Goal: Navigation & Orientation: Understand site structure

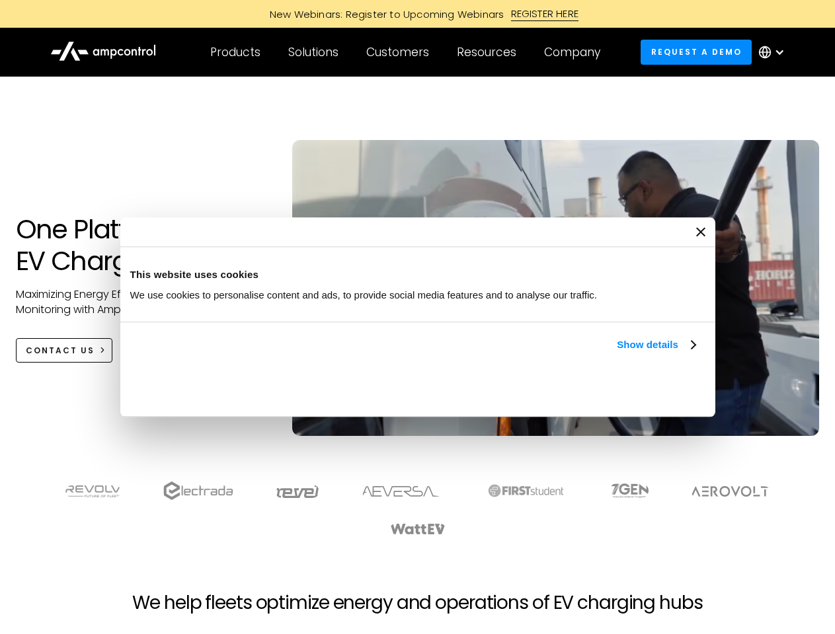
click at [617, 353] on link "Show details" at bounding box center [656, 345] width 78 height 16
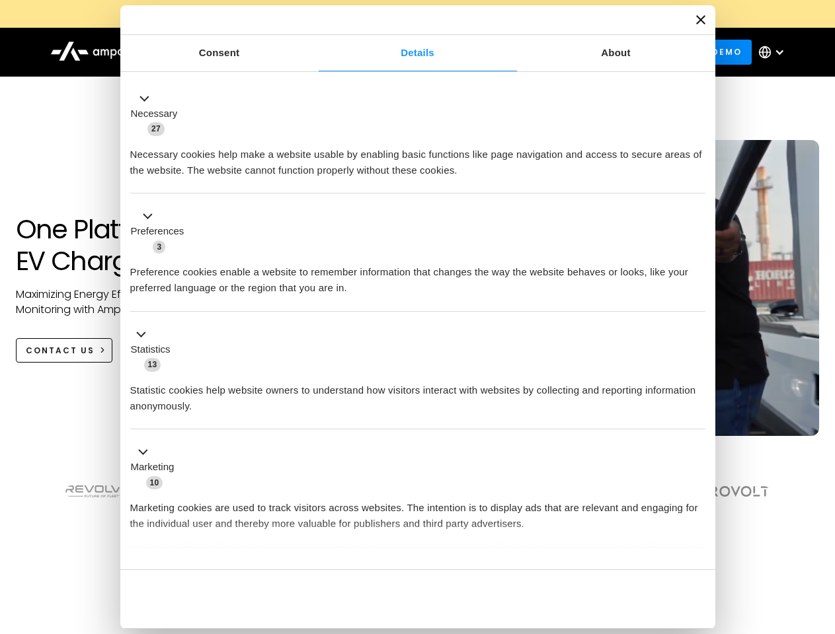
click at [697, 178] on div "Necessary cookies help make a website usable by enabling basic functions like p…" at bounding box center [417, 158] width 575 height 42
click at [820, 533] on section at bounding box center [417, 509] width 835 height 82
click at [406, 52] on div "Customers" at bounding box center [397, 52] width 63 height 15
click at [235, 52] on div "Products" at bounding box center [235, 52] width 50 height 15
click at [314, 52] on div "Solutions" at bounding box center [313, 52] width 50 height 15
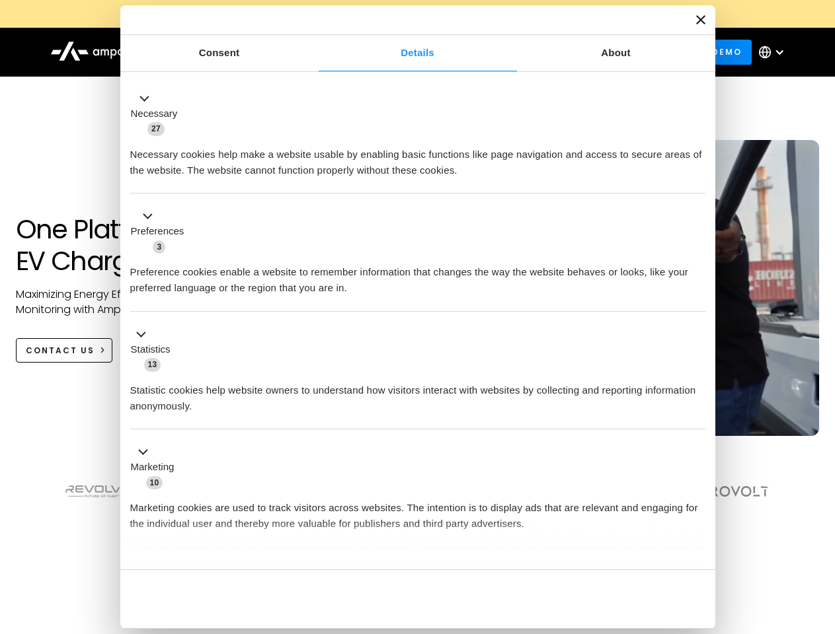
click at [400, 52] on div "Customers" at bounding box center [397, 52] width 63 height 15
click at [489, 52] on div "Resources" at bounding box center [486, 52] width 59 height 15
